Goal: Task Accomplishment & Management: Manage account settings

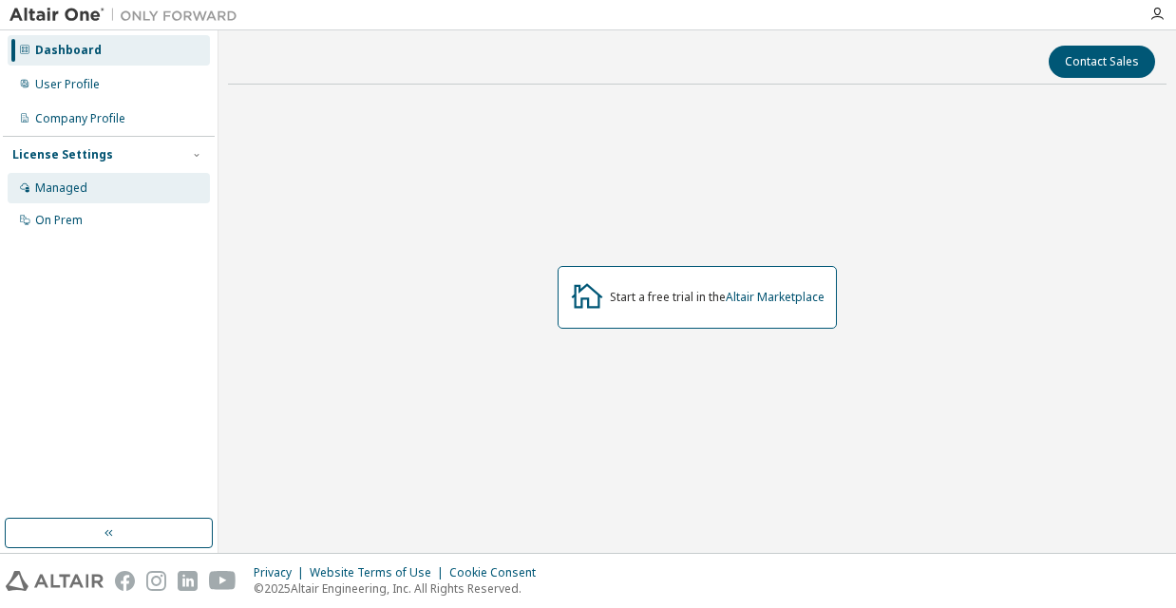
click at [79, 193] on div "Managed" at bounding box center [61, 187] width 52 height 15
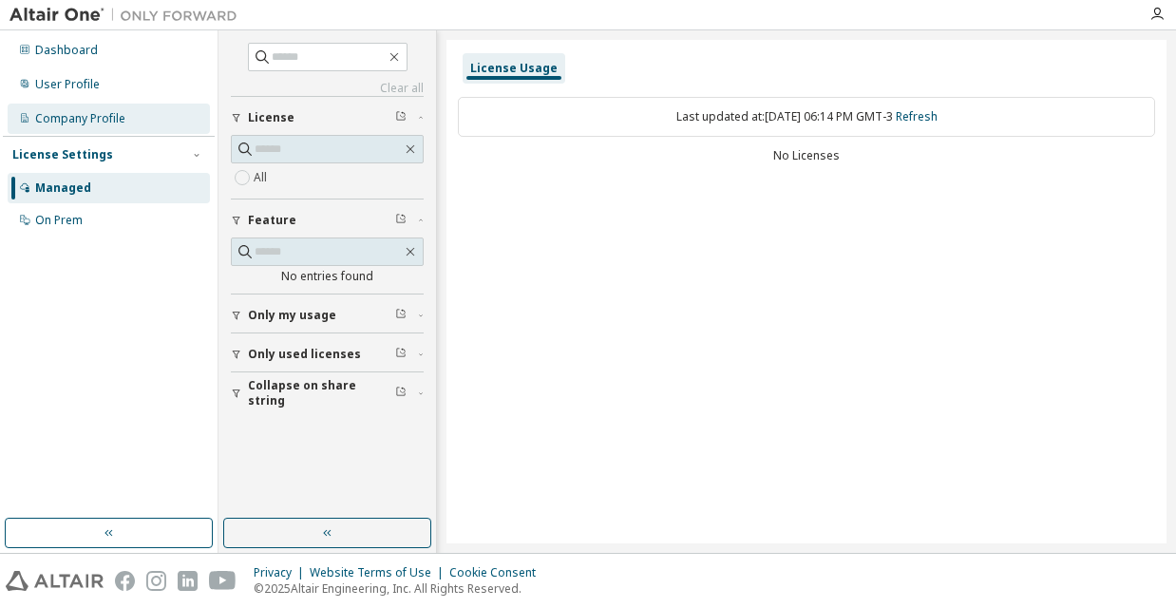
click at [76, 119] on div "Company Profile" at bounding box center [80, 118] width 90 height 15
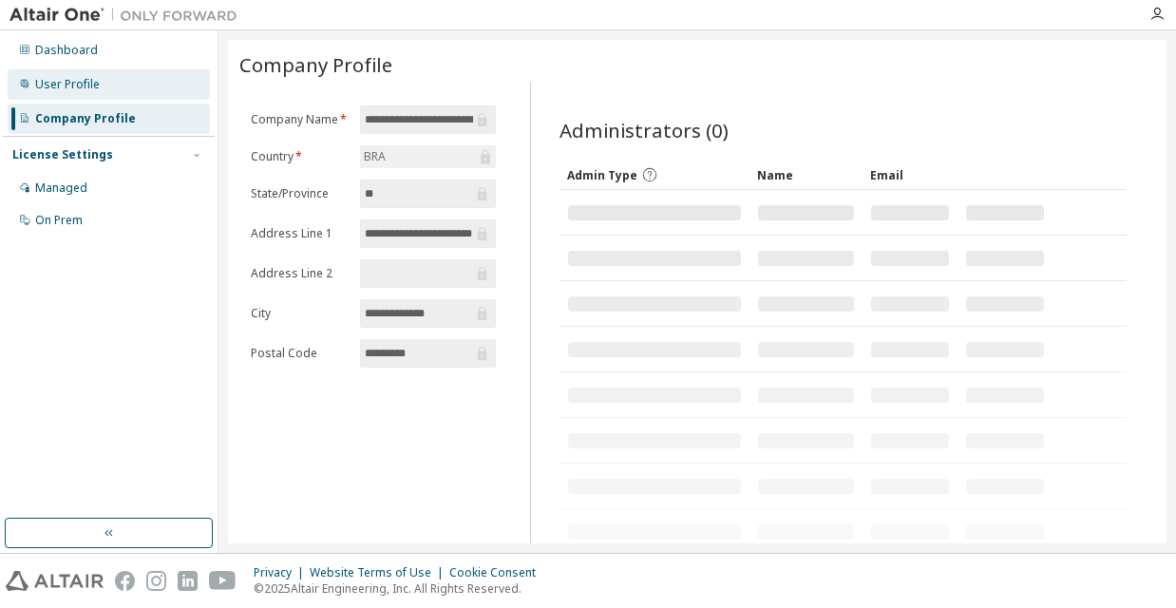
click at [74, 85] on div "User Profile" at bounding box center [67, 84] width 65 height 15
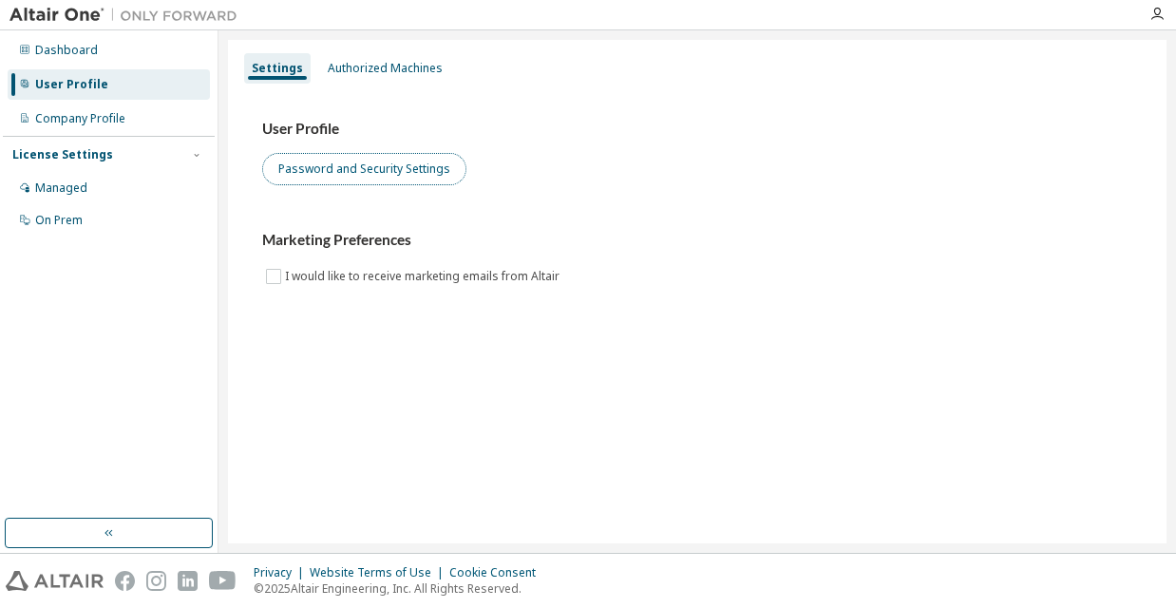
click at [342, 164] on button "Password and Security Settings" at bounding box center [364, 169] width 204 height 32
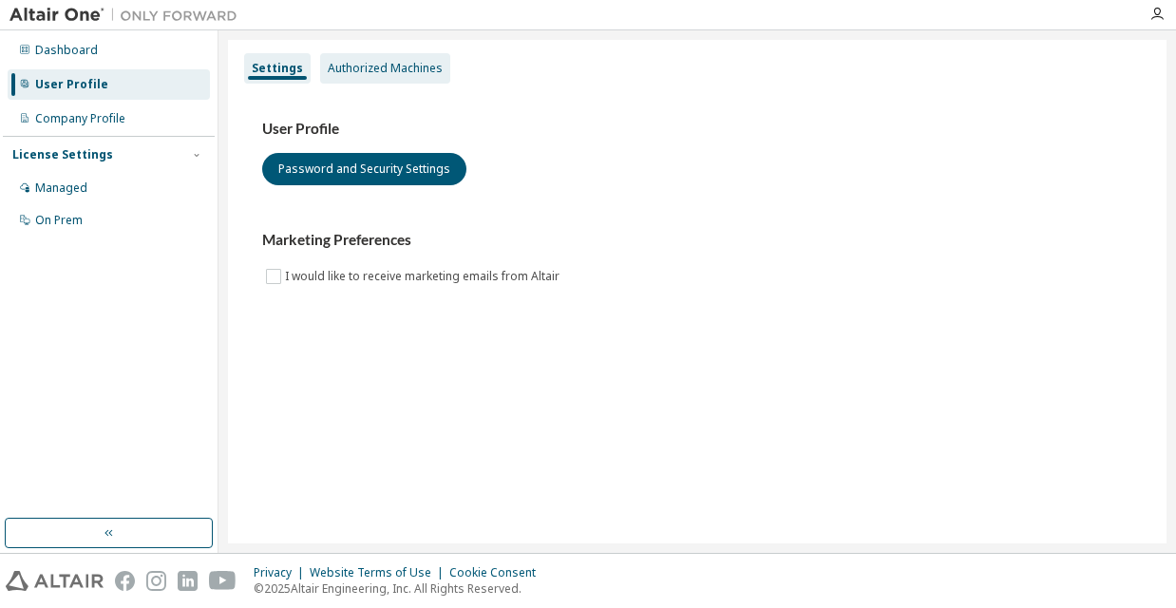
click at [412, 67] on div "Authorized Machines" at bounding box center [385, 68] width 115 height 15
